Goal: Task Accomplishment & Management: Complete application form

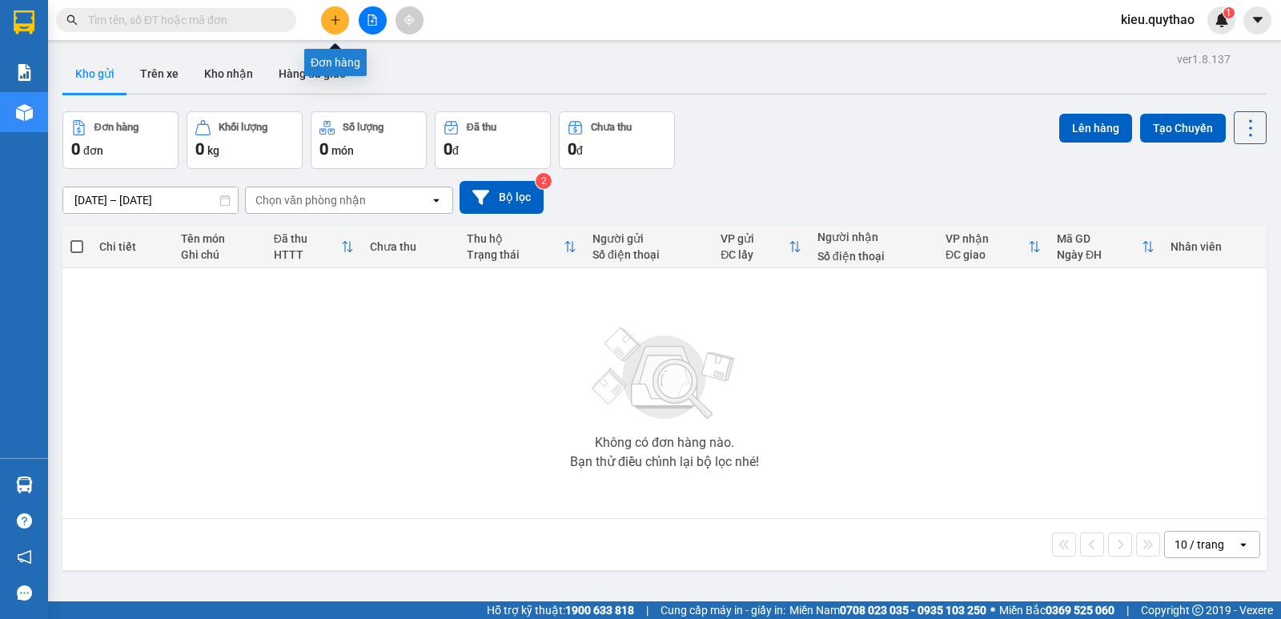
click at [331, 25] on icon "plus" at bounding box center [335, 19] width 11 height 11
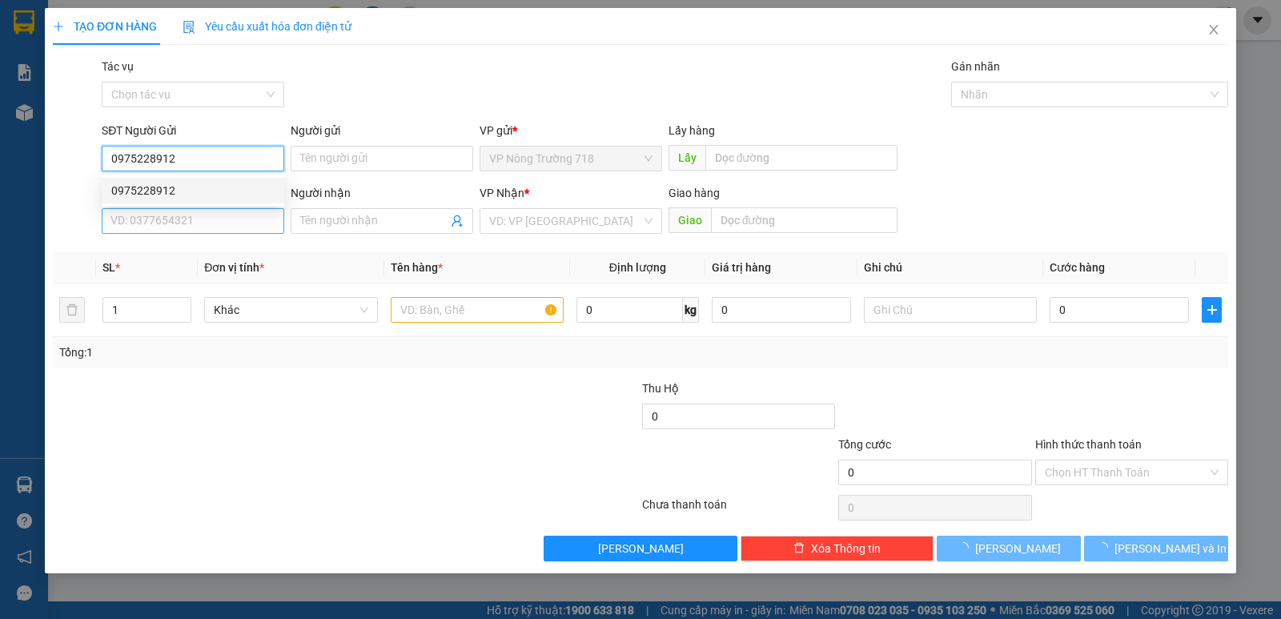
type input "0975228912"
click at [271, 222] on input "SĐT Người Nhận *" at bounding box center [193, 221] width 182 height 26
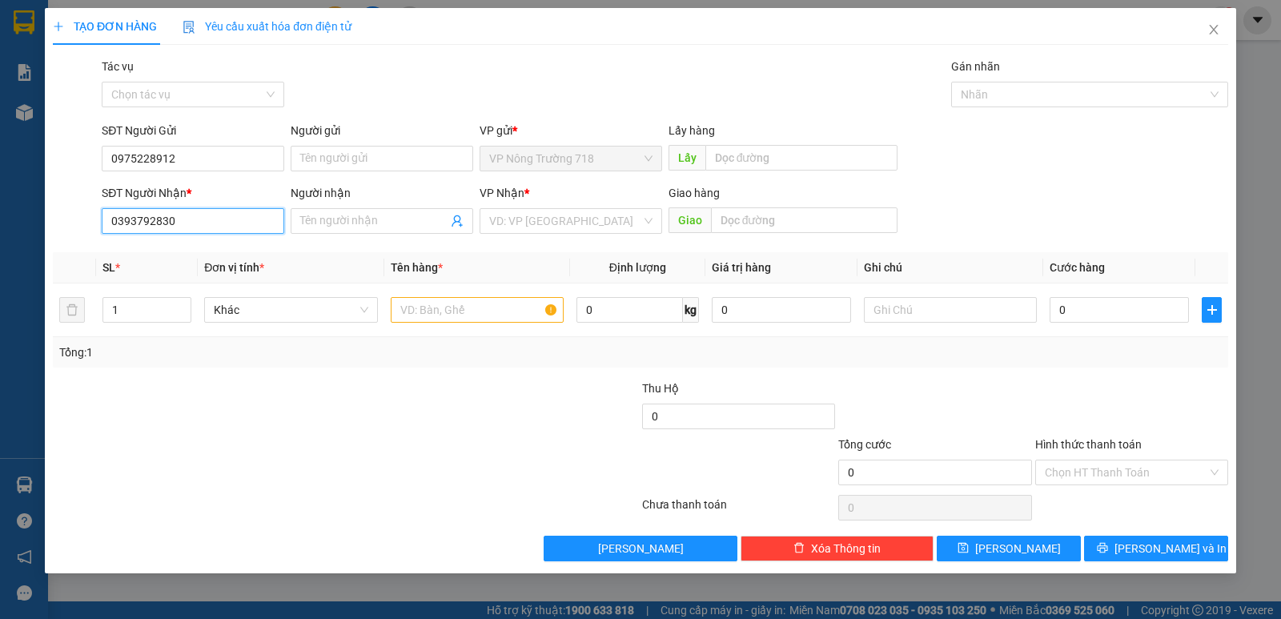
click at [266, 229] on input "0393792830" at bounding box center [193, 221] width 182 height 26
type input "0393792830"
click at [551, 211] on input "search" at bounding box center [565, 221] width 152 height 24
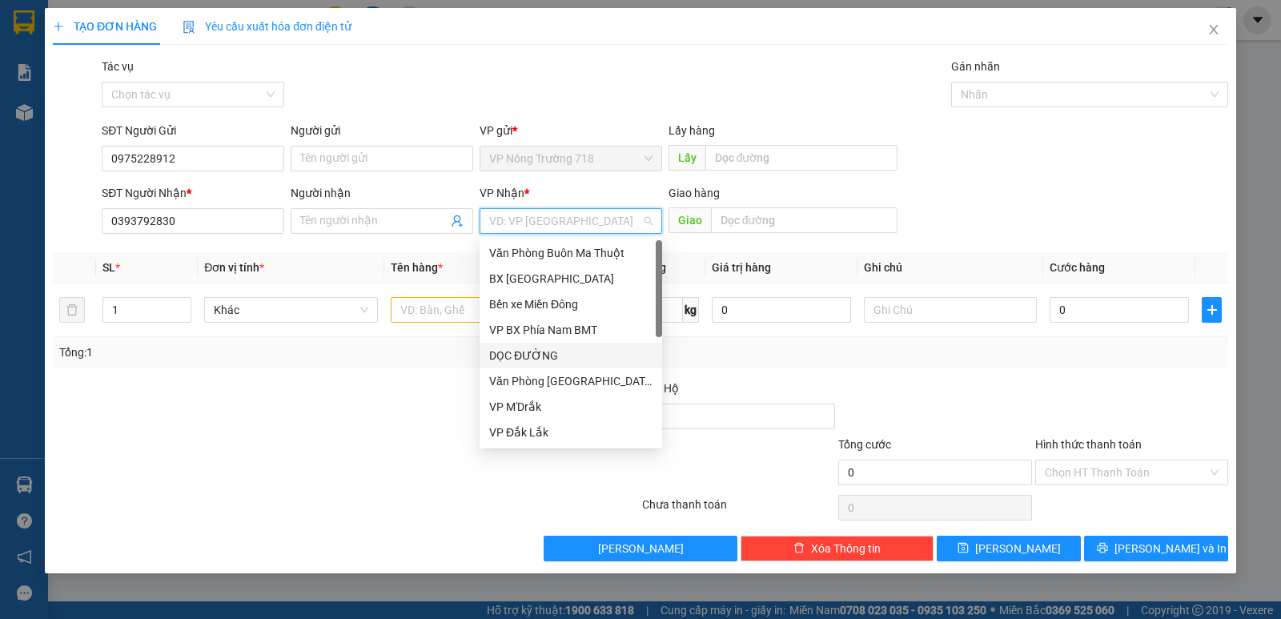
click at [547, 348] on div "DỌC ĐƯỜNG" at bounding box center [570, 356] width 163 height 18
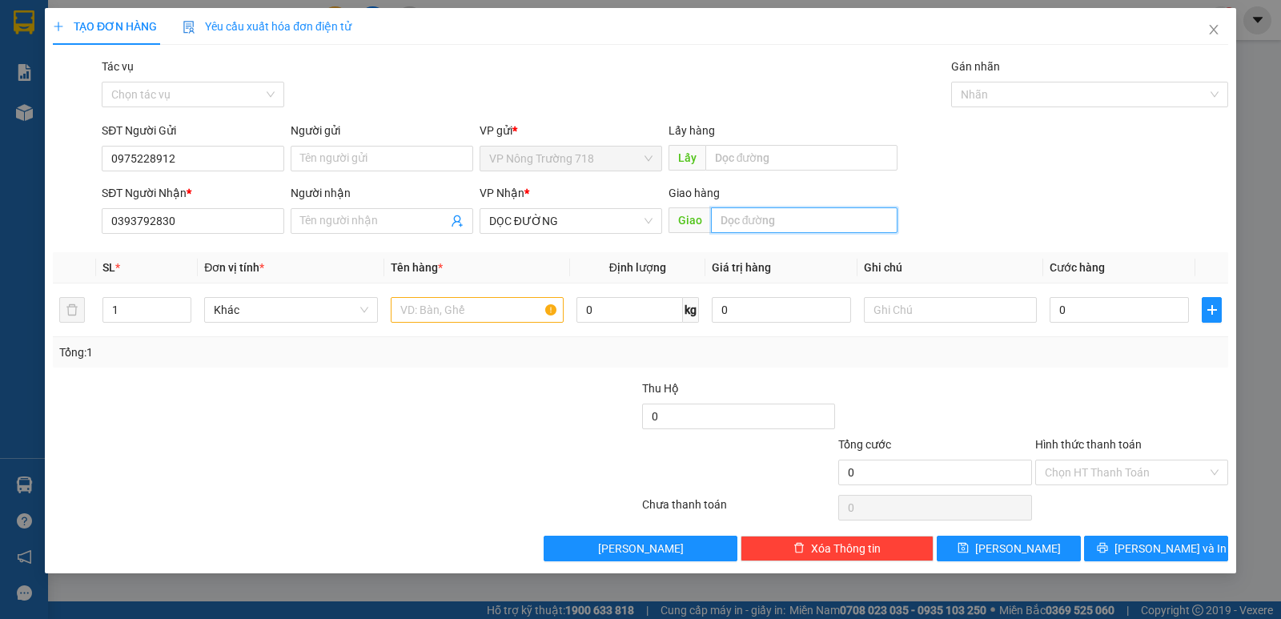
click at [764, 219] on input "text" at bounding box center [804, 220] width 187 height 26
type input "CX SỐ 4 BD"
click at [443, 310] on input "text" at bounding box center [477, 310] width 173 height 26
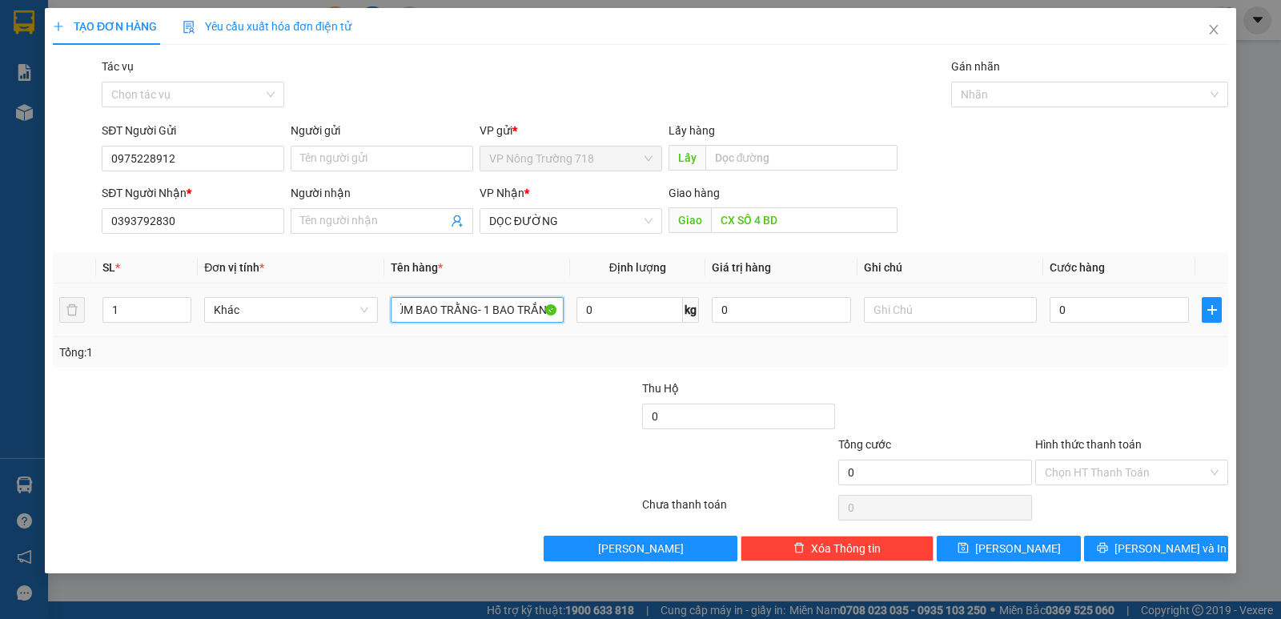
scroll to position [0, 20]
type input "1TÚM BAO TRẰNG- 1 BAO TRẮNG"
click at [1080, 307] on input "0" at bounding box center [1118, 310] width 139 height 26
type input "1"
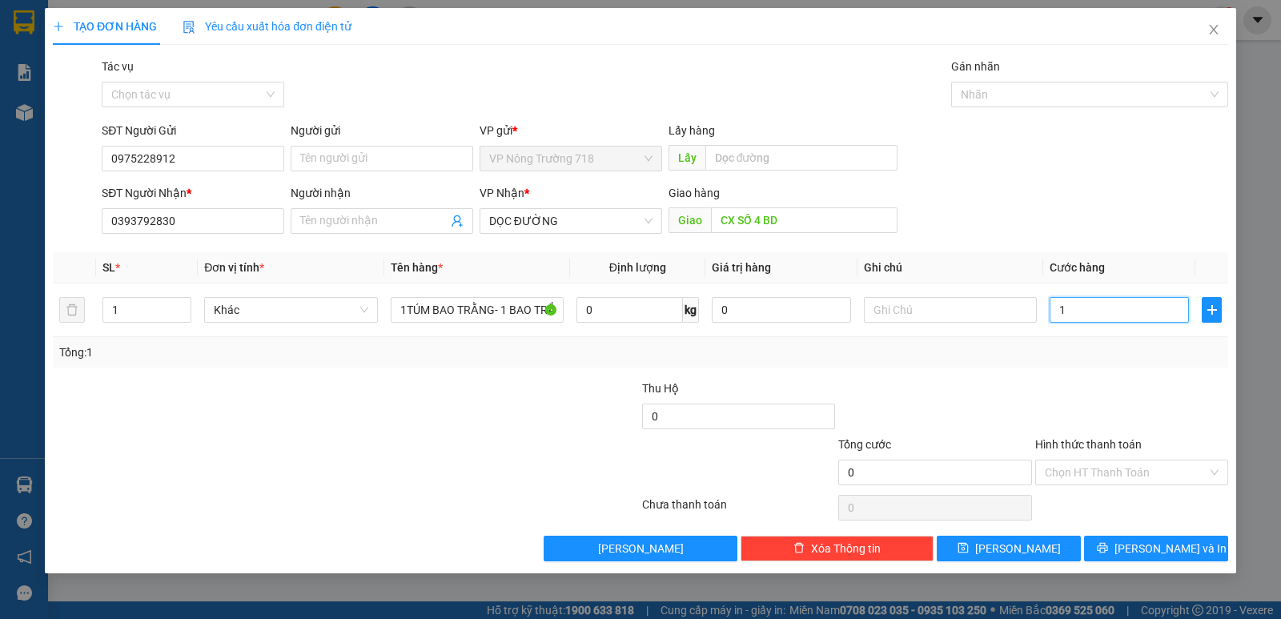
type input "1"
type input "18"
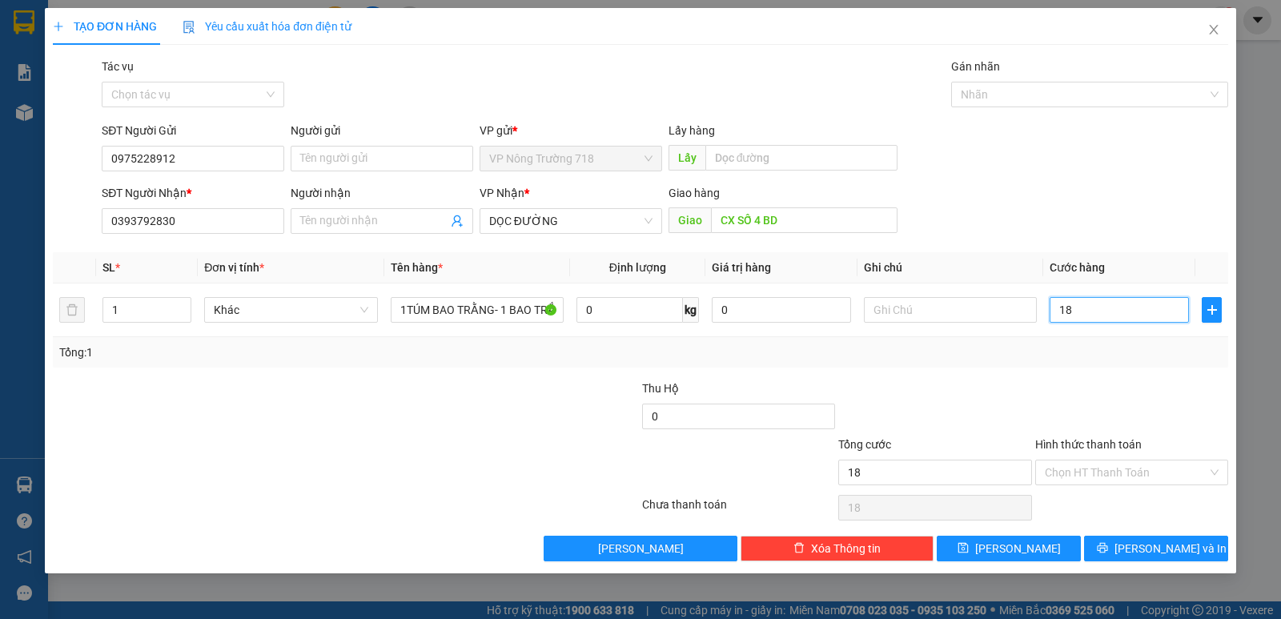
type input "180"
type input "1.800"
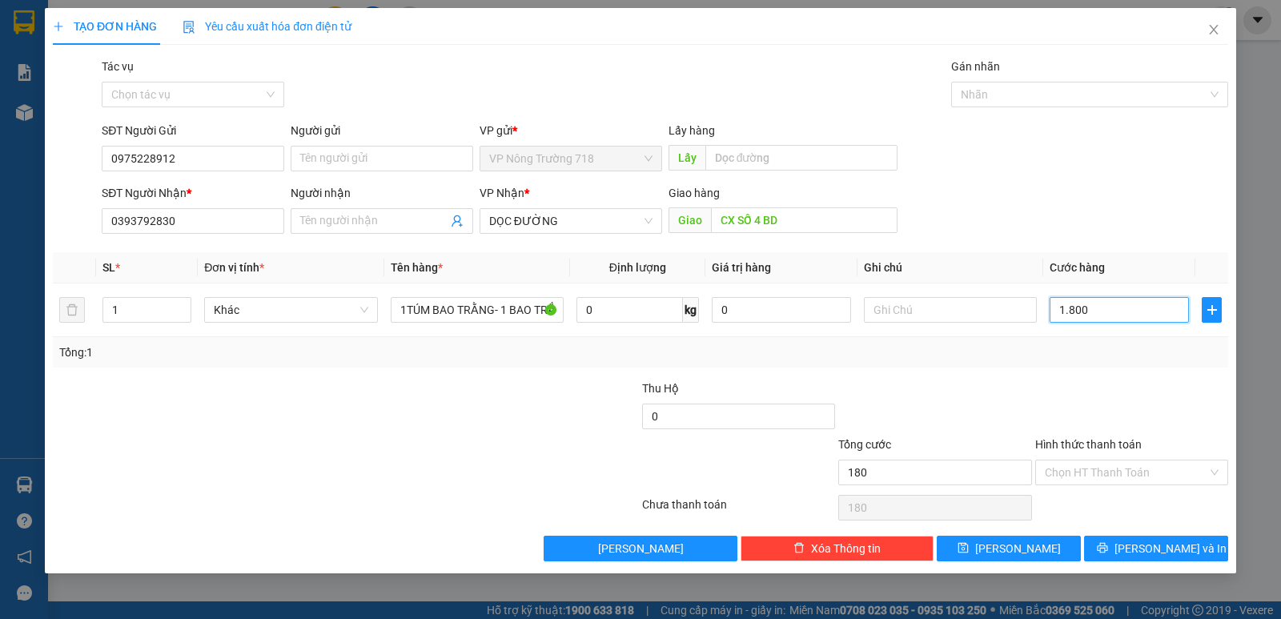
type input "1.800"
type input "18.000"
type input "180.000"
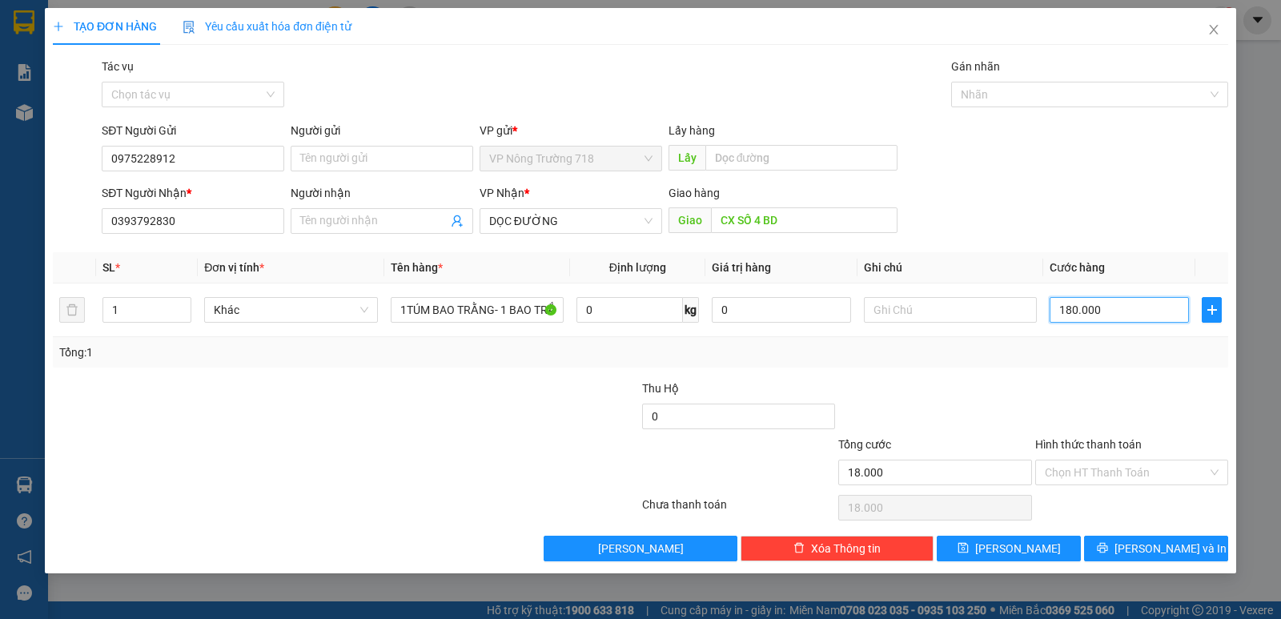
type input "180.000"
click at [1102, 482] on input "Hình thức thanh toán" at bounding box center [1126, 472] width 162 height 24
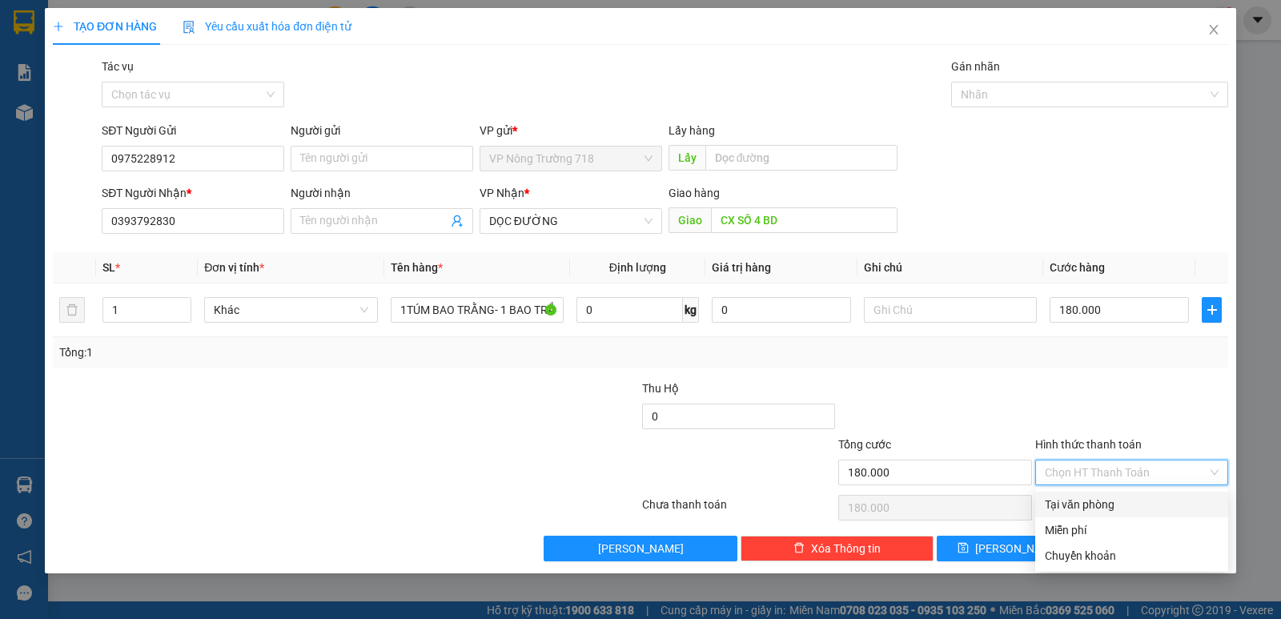
click at [1101, 502] on div "Tại văn phòng" at bounding box center [1132, 504] width 174 height 18
type input "0"
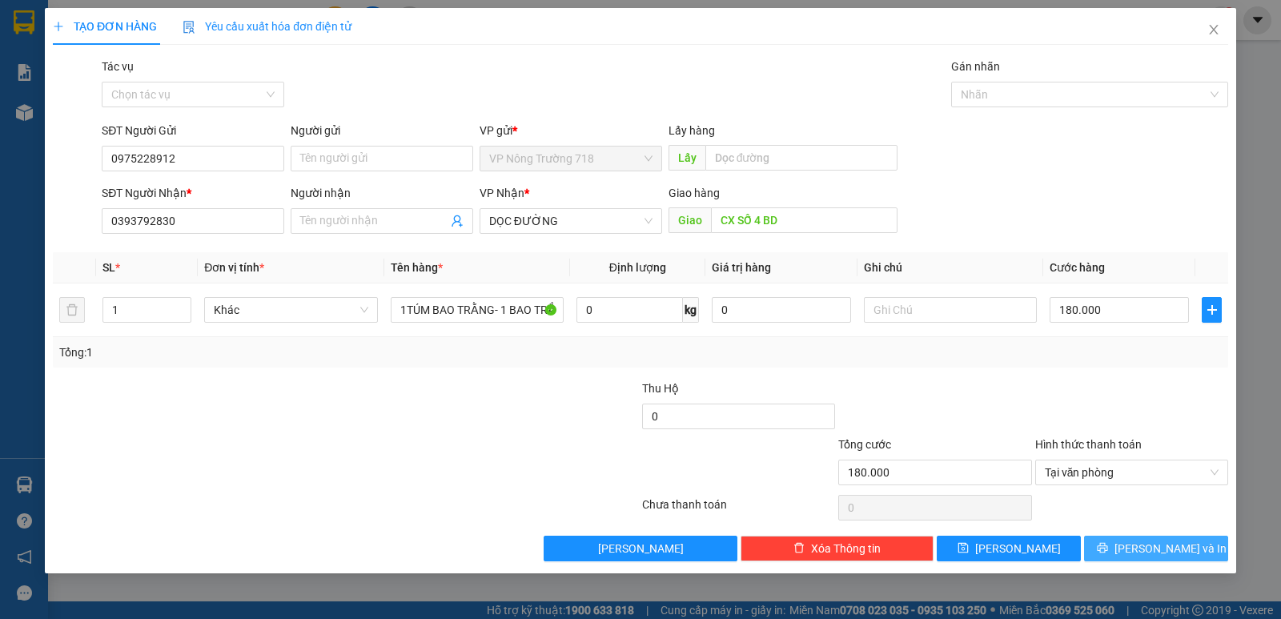
click at [1171, 557] on button "[PERSON_NAME] và In" at bounding box center [1156, 548] width 144 height 26
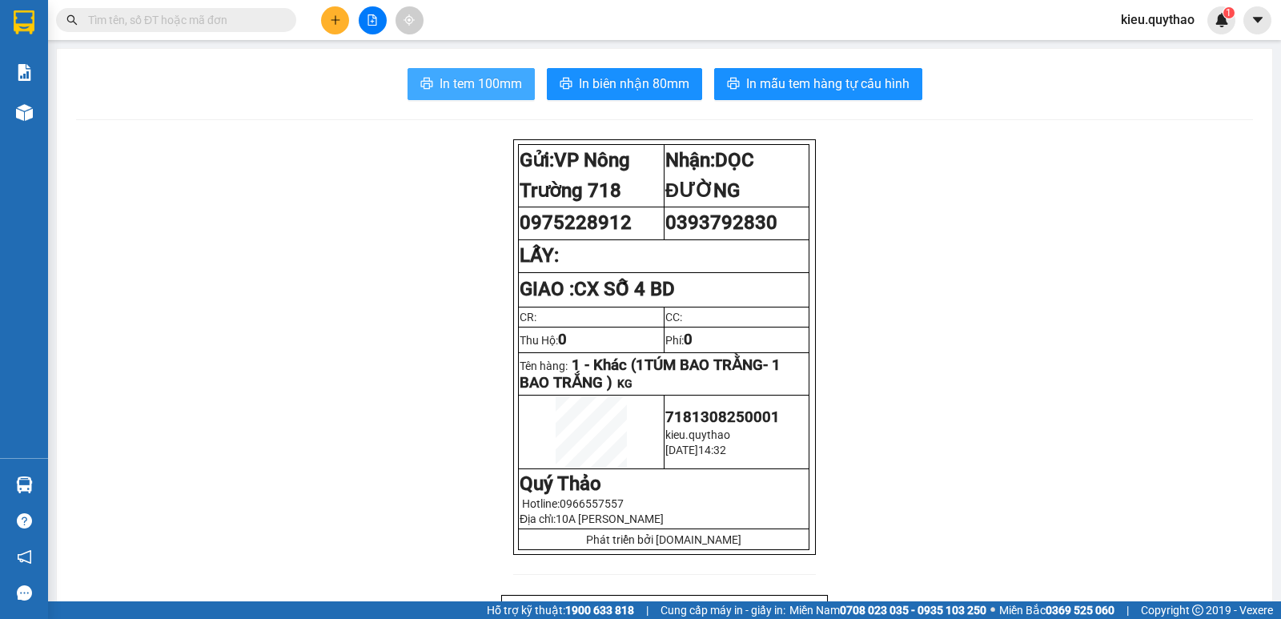
click at [463, 89] on span "In tem 100mm" at bounding box center [480, 84] width 82 height 20
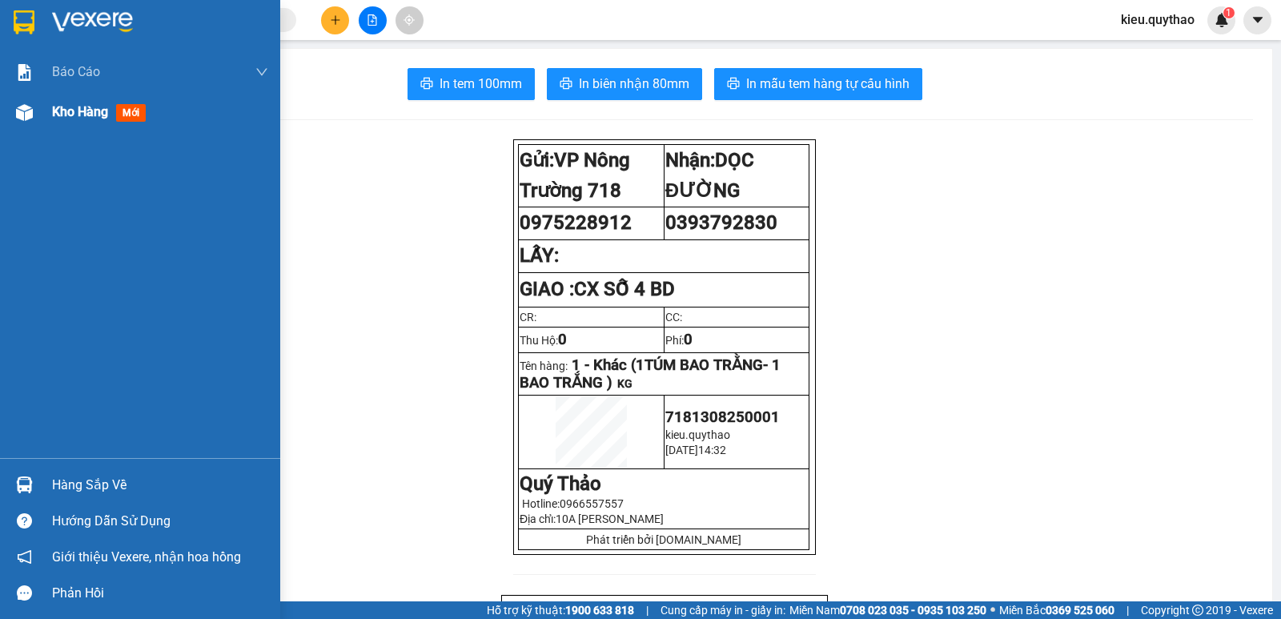
click at [26, 106] on img at bounding box center [24, 112] width 17 height 17
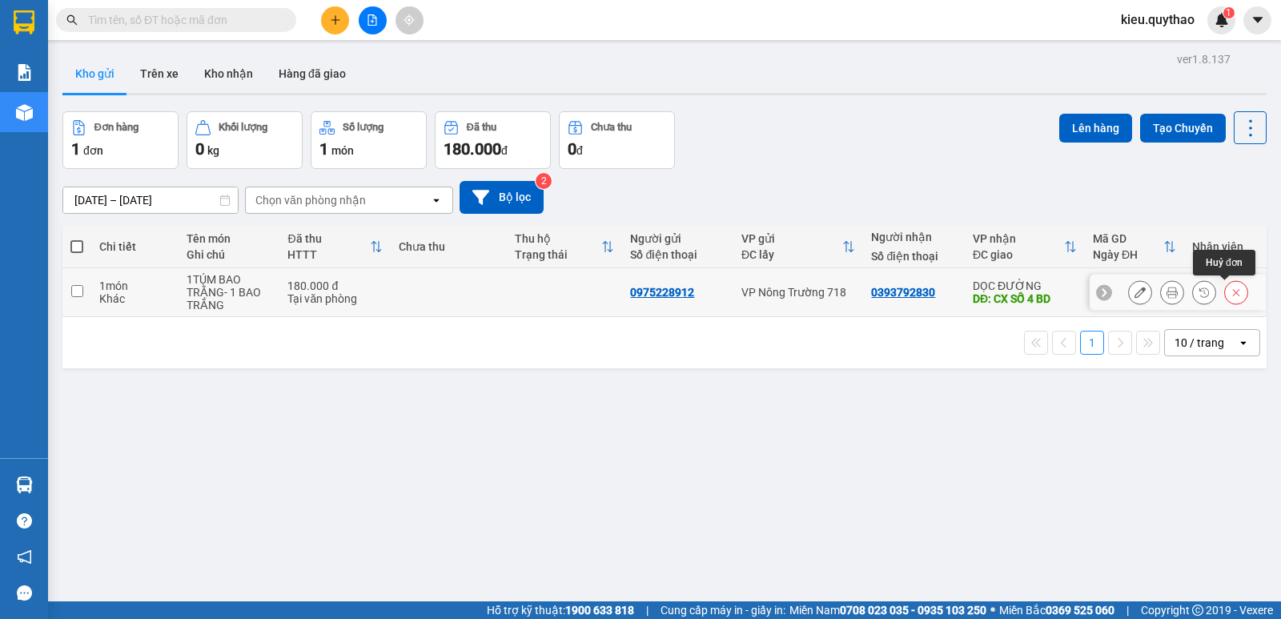
click at [1230, 295] on icon at bounding box center [1235, 292] width 11 height 11
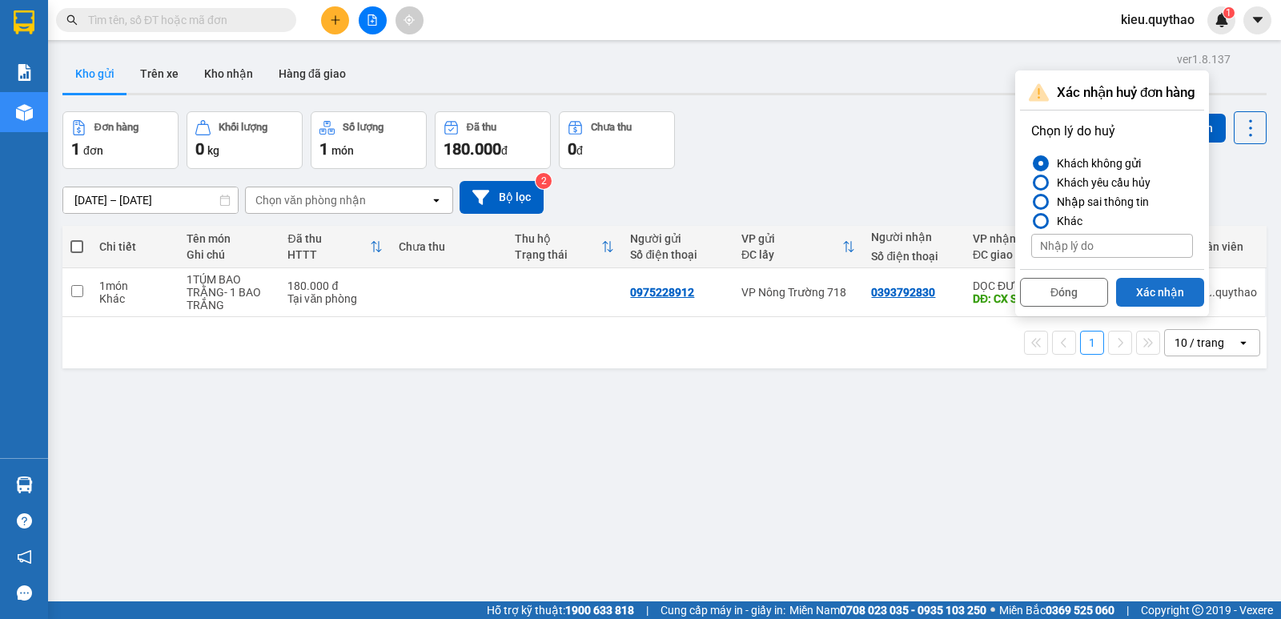
click at [1178, 292] on button "Xác nhận" at bounding box center [1160, 292] width 88 height 29
